Goal: Information Seeking & Learning: Learn about a topic

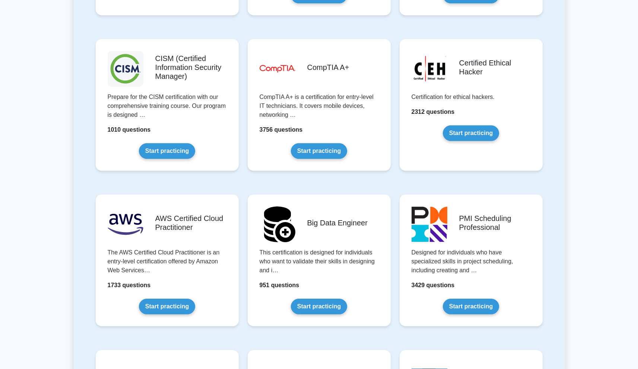
scroll to position [1081, 0]
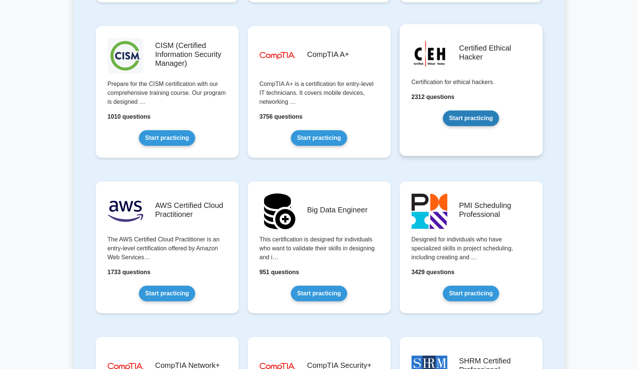
click at [472, 121] on link "Start practicing" at bounding box center [471, 119] width 56 height 16
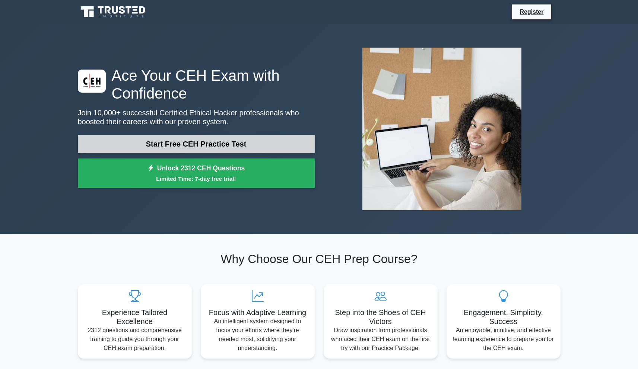
click at [227, 144] on link "Start Free CEH Practice Test" at bounding box center [196, 144] width 237 height 18
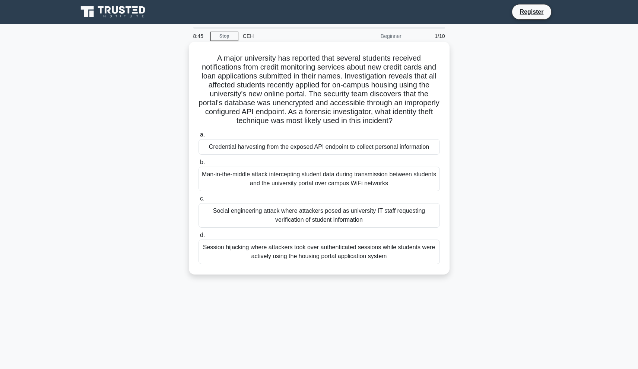
click at [372, 146] on div "Credential harvesting from the exposed API endpoint to collect personal informa…" at bounding box center [318, 147] width 241 height 16
click at [198, 137] on input "a. Credential harvesting from the exposed API endpoint to collect personal info…" at bounding box center [198, 134] width 0 height 5
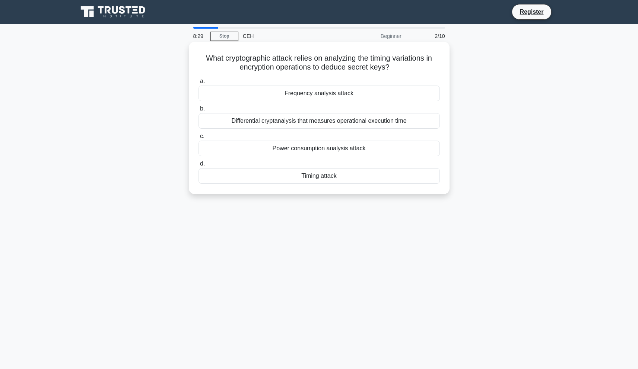
click at [333, 176] on div "Timing attack" at bounding box center [318, 176] width 241 height 16
click at [198, 166] on input "d. Timing attack" at bounding box center [198, 164] width 0 height 5
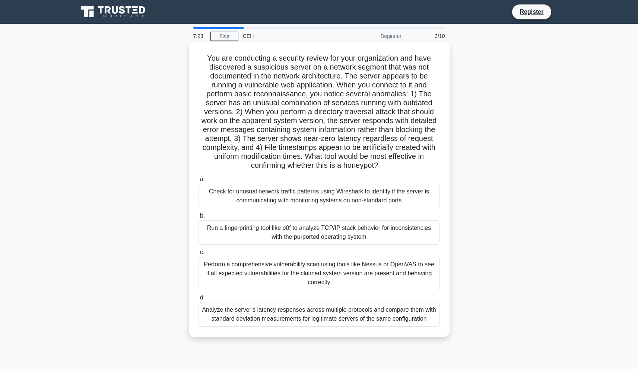
click at [360, 273] on div "Perform a comprehensive vulnerability scan using tools like Nessus or OpenVAS t…" at bounding box center [318, 273] width 241 height 33
click at [198, 255] on input "c. Perform a comprehensive vulnerability scan using tools like Nessus or OpenVA…" at bounding box center [198, 252] width 0 height 5
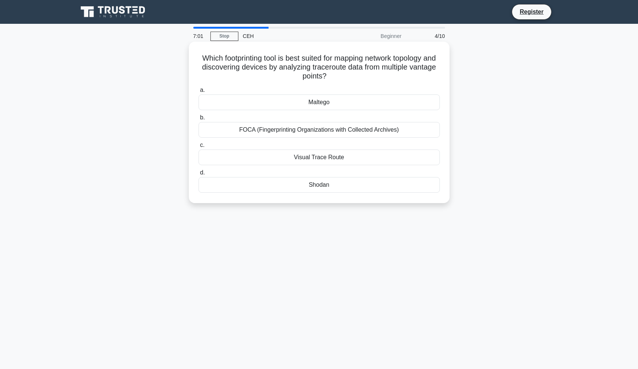
click at [322, 103] on div "Maltego" at bounding box center [318, 103] width 241 height 16
click at [198, 93] on input "a. Maltego" at bounding box center [198, 90] width 0 height 5
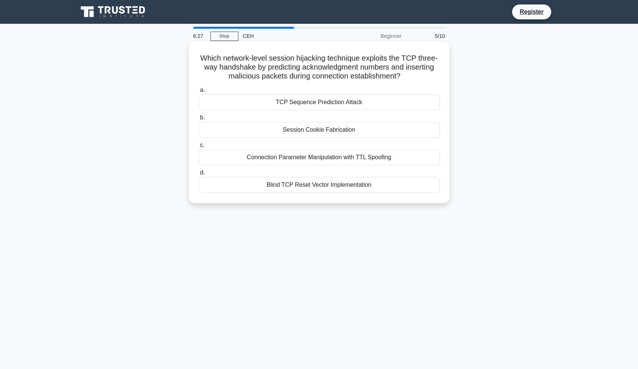
click at [378, 106] on div "TCP Sequence Prediction Attack" at bounding box center [318, 103] width 241 height 16
click at [198, 93] on input "a. TCP Sequence Prediction Attack" at bounding box center [198, 90] width 0 height 5
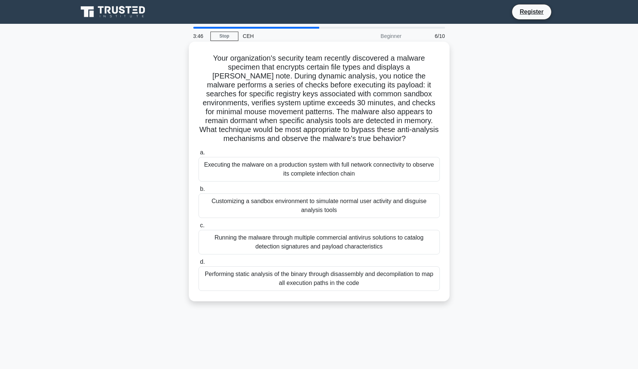
click at [366, 280] on div "Performing static analysis of the binary through disassembly and decompilation …" at bounding box center [318, 278] width 241 height 25
click at [198, 265] on input "d. Performing static analysis of the binary through disassembly and decompilati…" at bounding box center [198, 262] width 0 height 5
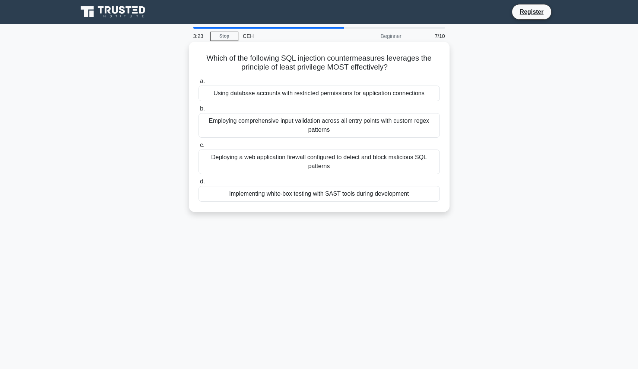
click at [337, 129] on div "Employing comprehensive input validation across all entry points with custom re…" at bounding box center [318, 125] width 241 height 25
click at [198, 111] on input "b. Employing comprehensive input validation across all entry points with custom…" at bounding box center [198, 108] width 0 height 5
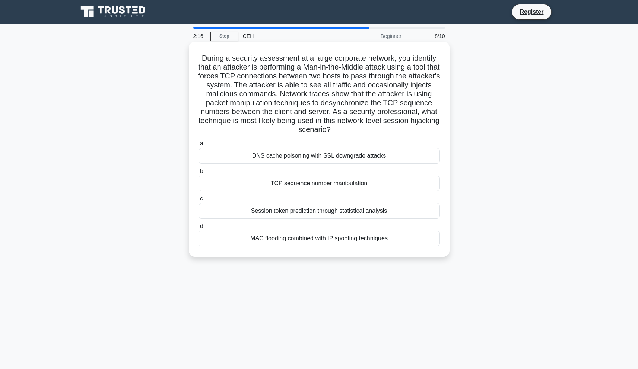
click at [360, 183] on div "TCP sequence number manipulation" at bounding box center [318, 184] width 241 height 16
click at [198, 174] on input "b. TCP sequence number manipulation" at bounding box center [198, 171] width 0 height 5
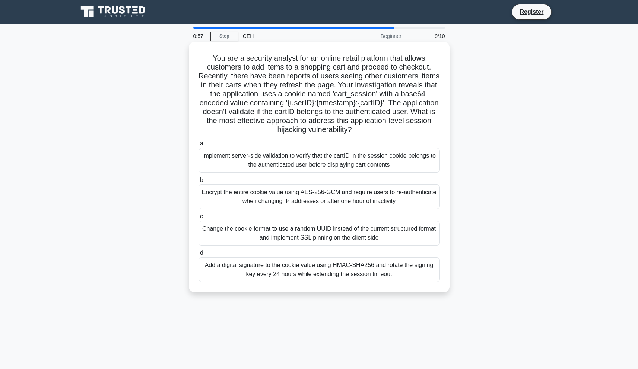
click at [324, 269] on div "Add a digital signature to the cookie value using HMAC-SHA256 and rotate the si…" at bounding box center [318, 270] width 241 height 25
click at [198, 256] on input "d. Add a digital signature to the cookie value using HMAC-SHA256 and rotate the…" at bounding box center [198, 253] width 0 height 5
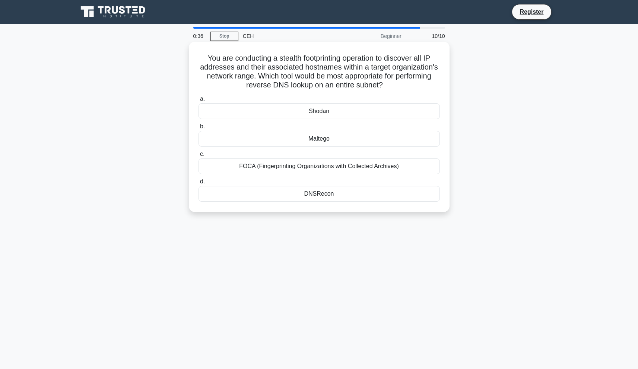
click at [325, 196] on div "DNSRecon" at bounding box center [318, 194] width 241 height 16
click at [198, 184] on input "d. DNSRecon" at bounding box center [198, 181] width 0 height 5
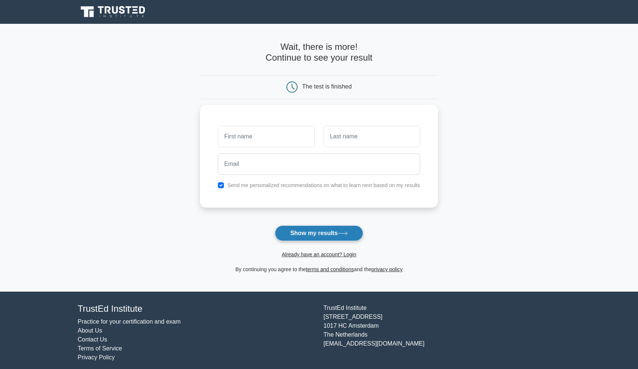
click at [317, 235] on button "Show my results" at bounding box center [319, 234] width 88 height 16
type input "chuk"
click at [357, 135] on input "text" at bounding box center [371, 135] width 96 height 22
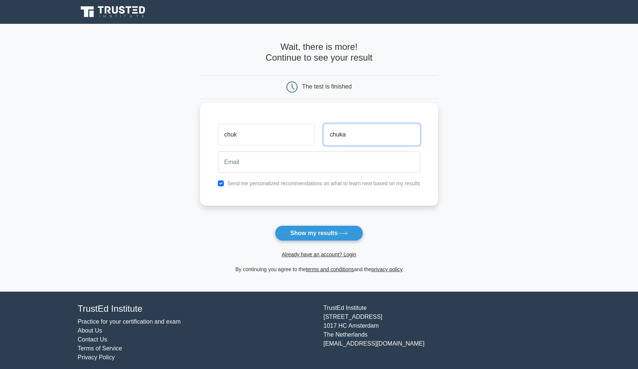
type input "chuka"
click at [309, 171] on input "email" at bounding box center [319, 162] width 202 height 22
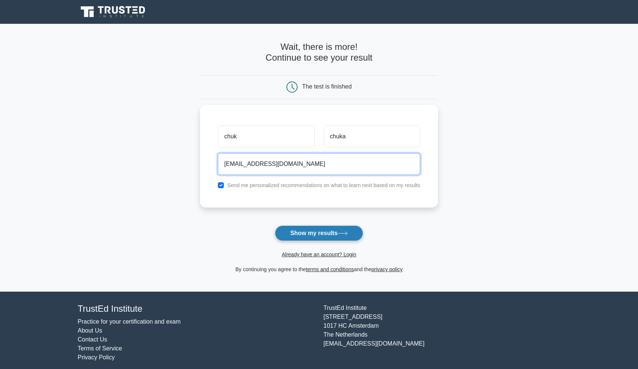
type input "chuluntulga@gmail.com"
click at [322, 234] on button "Show my results" at bounding box center [319, 234] width 88 height 16
